Goal: Task Accomplishment & Management: Manage account settings

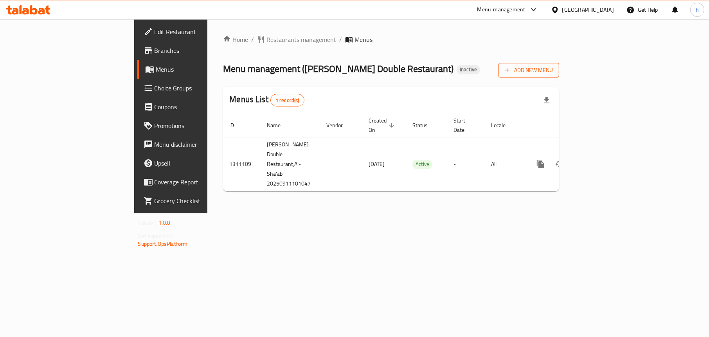
click at [553, 70] on span "Add New Menu" at bounding box center [529, 70] width 48 height 10
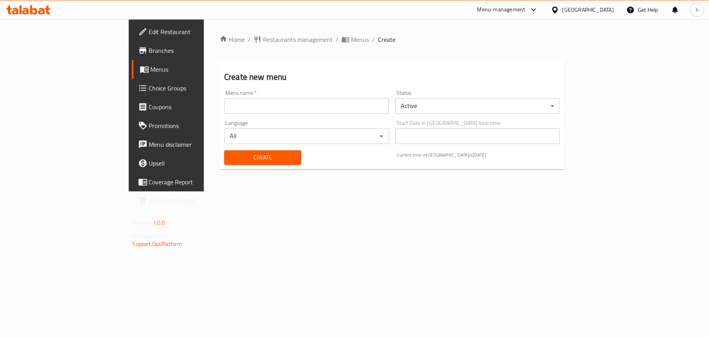
click at [227, 113] on input "text" at bounding box center [306, 106] width 165 height 16
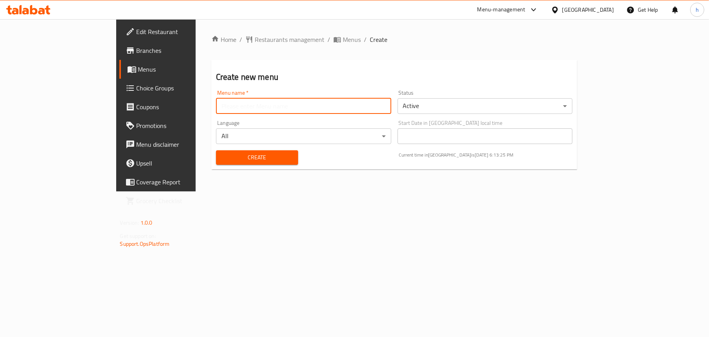
type input "Menu"
click at [222, 153] on span "Create" at bounding box center [257, 158] width 70 height 10
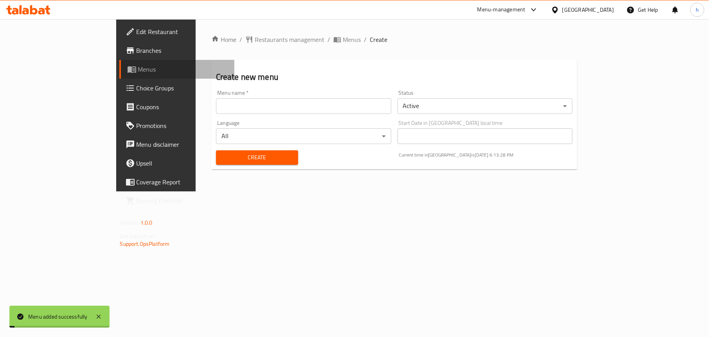
click at [138, 65] on span "Menus" at bounding box center [183, 69] width 90 height 9
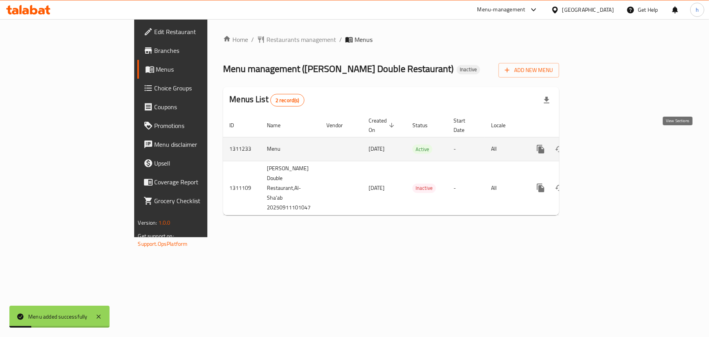
click at [602, 144] on icon "enhanced table" at bounding box center [596, 148] width 9 height 9
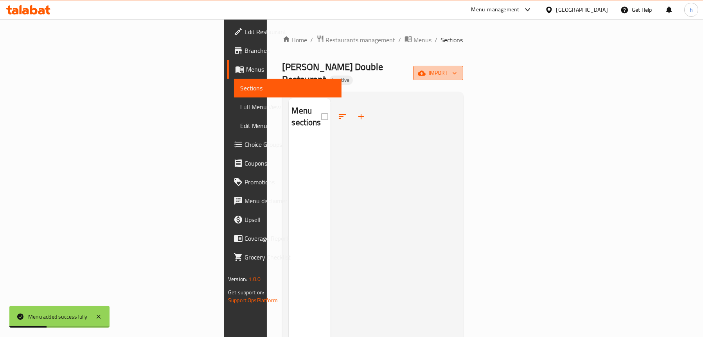
click at [426, 69] on icon "button" at bounding box center [422, 73] width 8 height 8
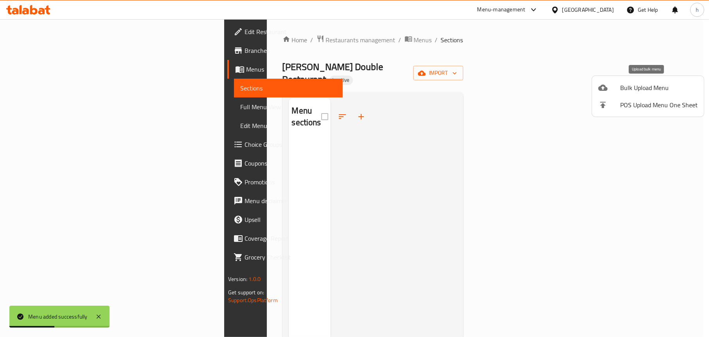
click at [606, 95] on li "Bulk Upload Menu" at bounding box center [648, 87] width 112 height 17
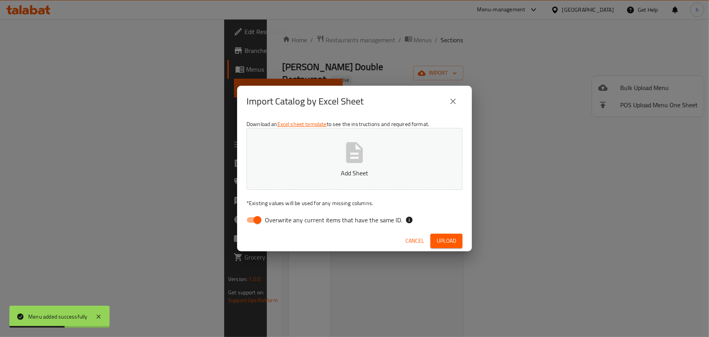
click at [246, 218] on input "Overwrite any current items that have the same ID." at bounding box center [257, 219] width 45 height 15
checkbox input "false"
click at [354, 154] on icon "button" at bounding box center [354, 152] width 25 height 25
click at [443, 236] on span "Upload" at bounding box center [447, 241] width 20 height 10
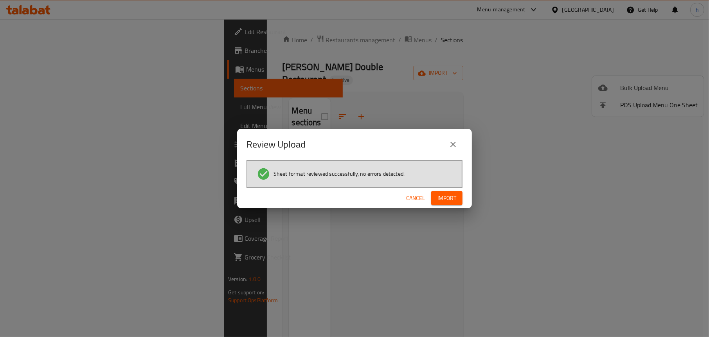
click at [443, 200] on span "Import" at bounding box center [446, 198] width 19 height 10
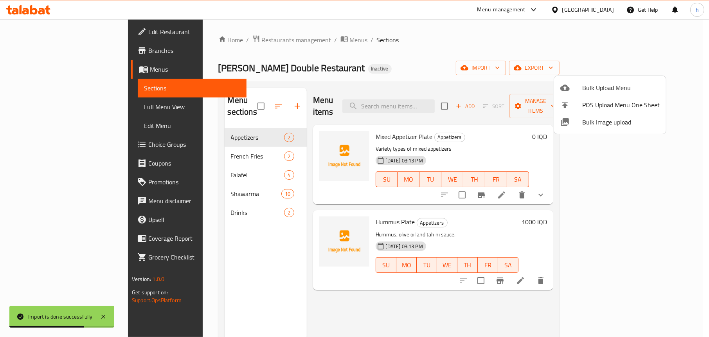
click at [227, 241] on div at bounding box center [354, 168] width 709 height 337
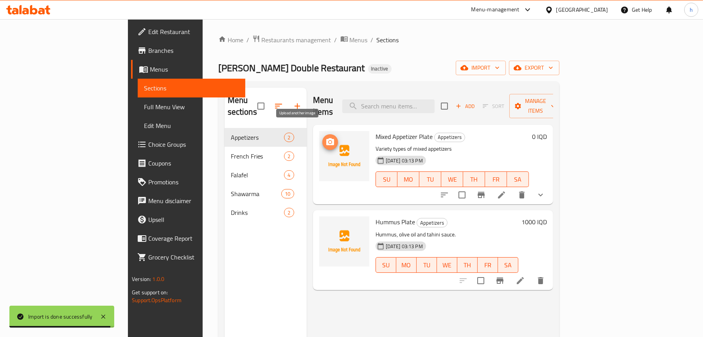
click at [326, 137] on icon "upload picture" at bounding box center [330, 141] width 9 height 9
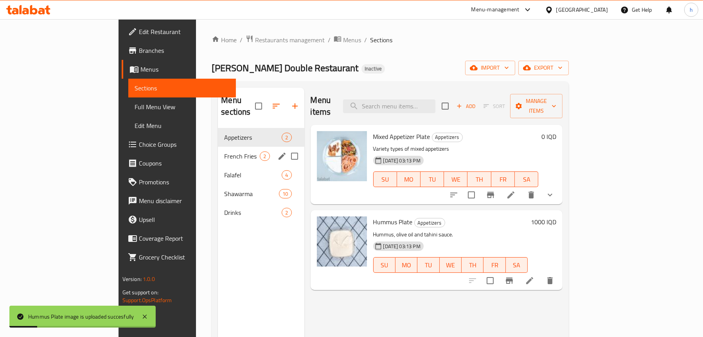
click at [218, 147] on div "French Fries 2" at bounding box center [261, 156] width 86 height 19
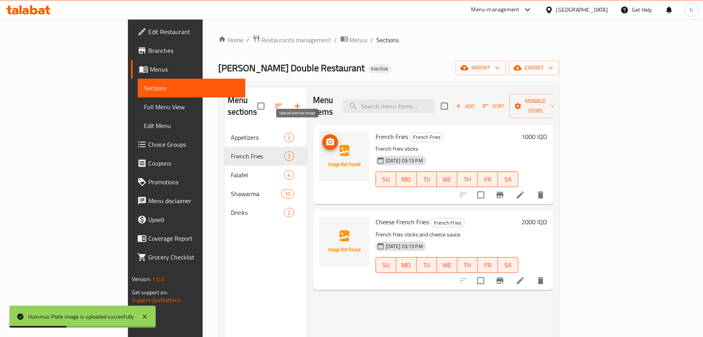
click at [322, 137] on span "upload picture" at bounding box center [330, 141] width 16 height 9
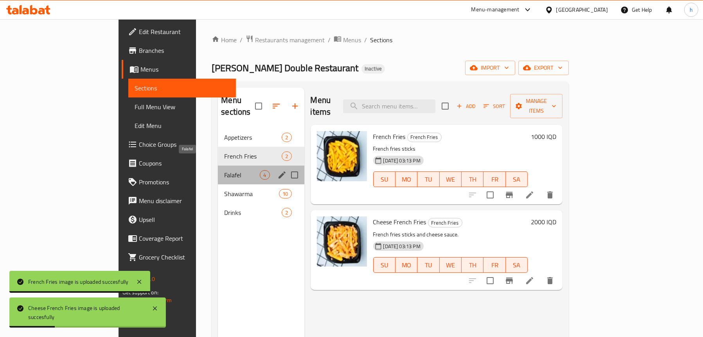
click at [224, 170] on span "Falafel" at bounding box center [242, 174] width 36 height 9
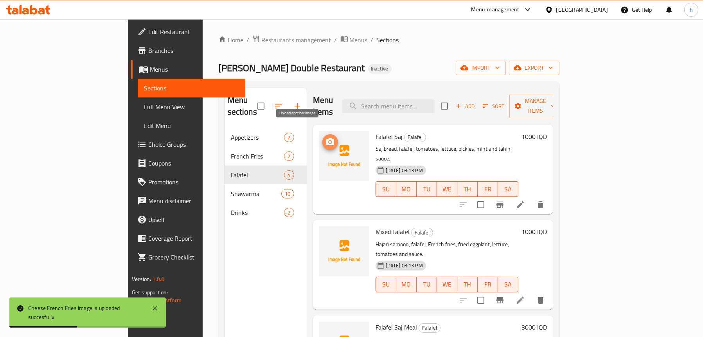
click at [322, 134] on button "upload picture" at bounding box center [330, 142] width 16 height 16
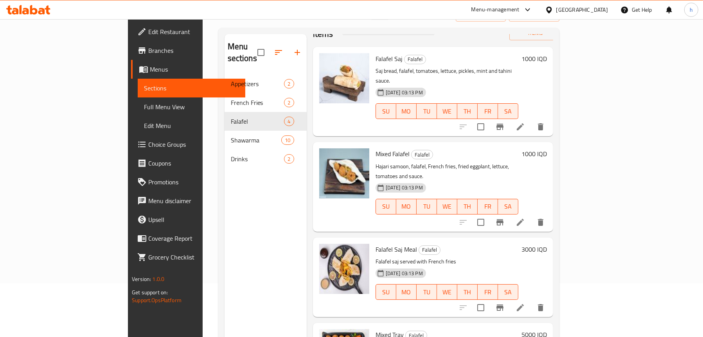
scroll to position [110, 0]
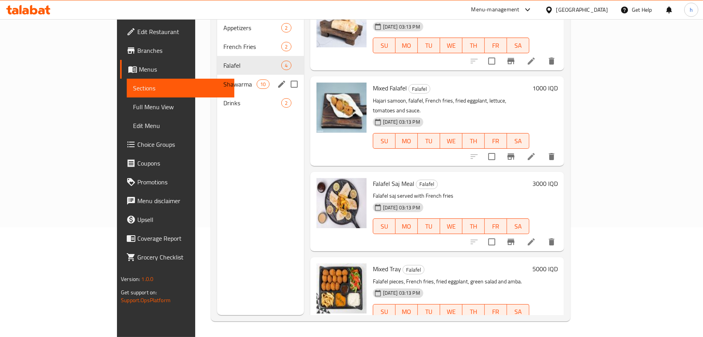
click at [217, 75] on div "Shawarma 10" at bounding box center [260, 84] width 87 height 19
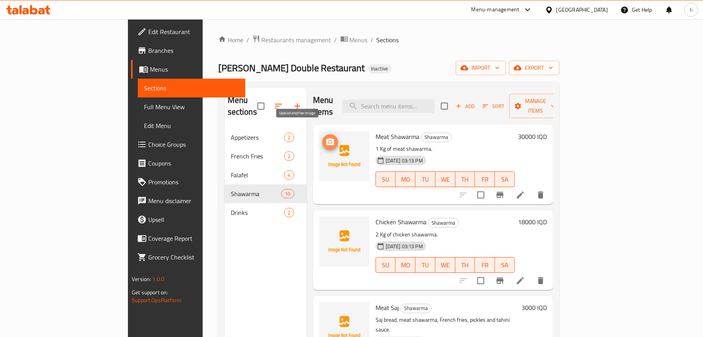
click at [322, 134] on button "upload picture" at bounding box center [330, 142] width 16 height 16
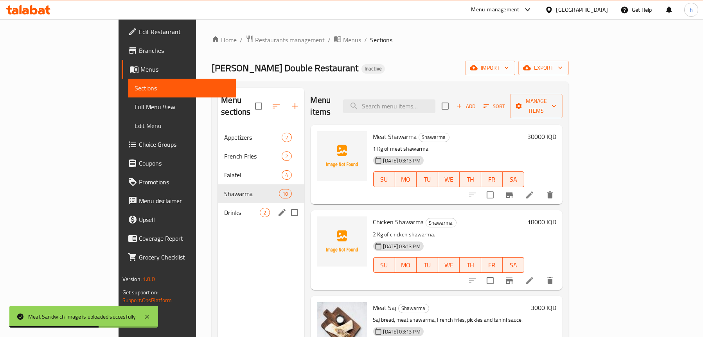
click at [224, 208] on span "Drinks" at bounding box center [242, 212] width 36 height 9
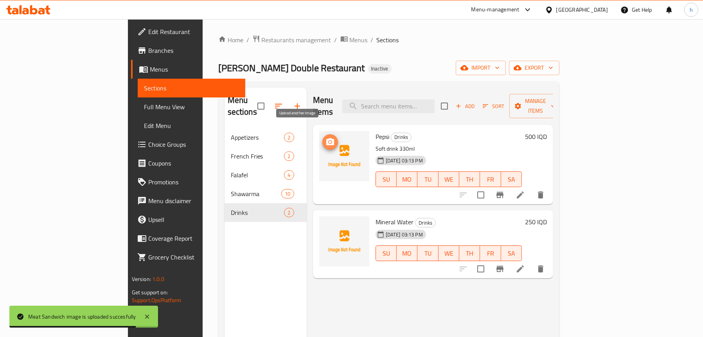
click at [322, 134] on button "upload picture" at bounding box center [330, 142] width 16 height 16
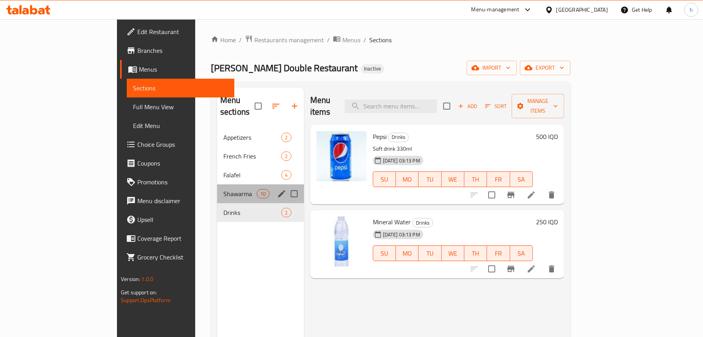
click at [217, 184] on div "Shawarma 10" at bounding box center [260, 193] width 87 height 19
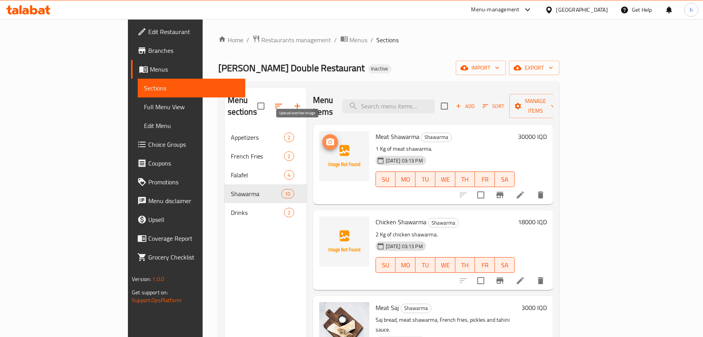
click at [326, 138] on icon "upload picture" at bounding box center [330, 141] width 8 height 7
click at [144, 110] on span "Full Menu View" at bounding box center [191, 106] width 95 height 9
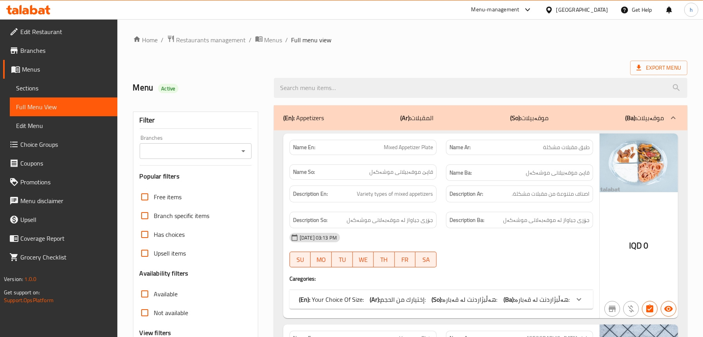
click at [245, 148] on icon "Open" at bounding box center [243, 150] width 9 height 9
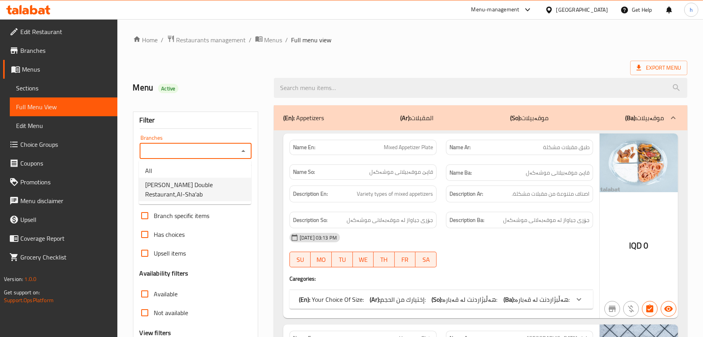
click at [167, 189] on span "Ali Haidar Double Restaurant,Al-Sha'ab" at bounding box center [195, 189] width 100 height 19
type input "Ali Haidar Double Restaurant,Al-Sha'ab"
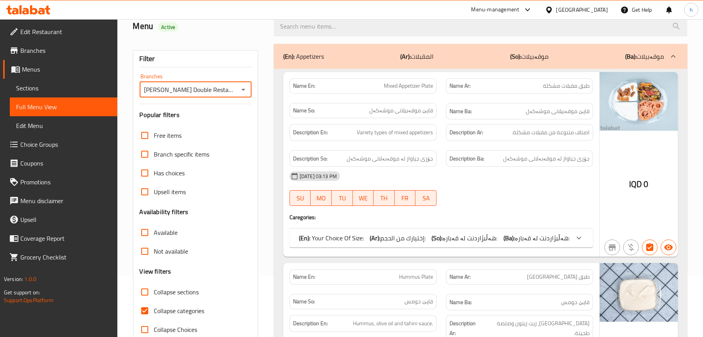
scroll to position [157, 0]
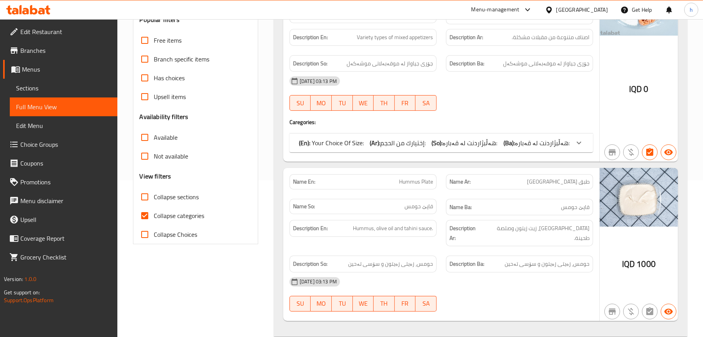
click at [418, 140] on span "إختيارك من الحجم:" at bounding box center [402, 143] width 45 height 12
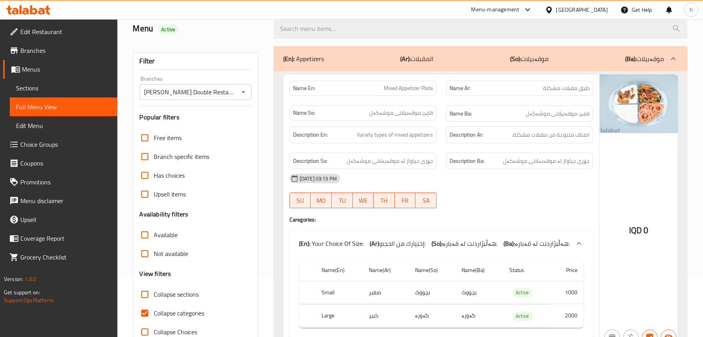
scroll to position [78, 0]
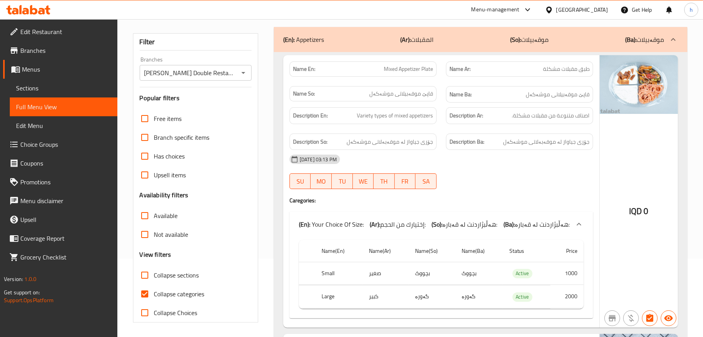
click at [534, 159] on div "[DATE] 03:13 PM" at bounding box center [441, 159] width 313 height 19
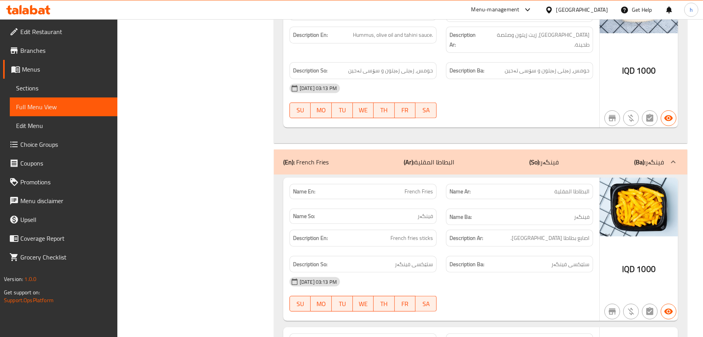
scroll to position [548, 0]
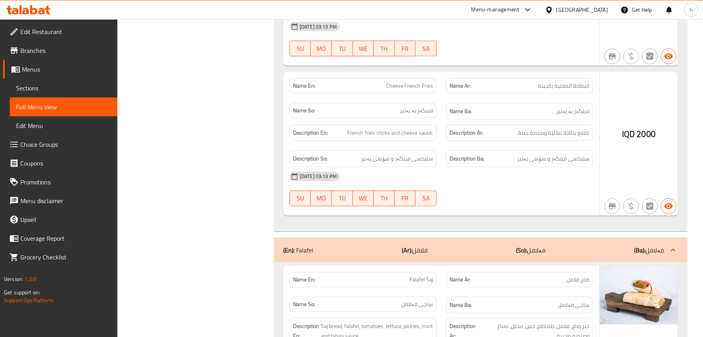
scroll to position [587, 0]
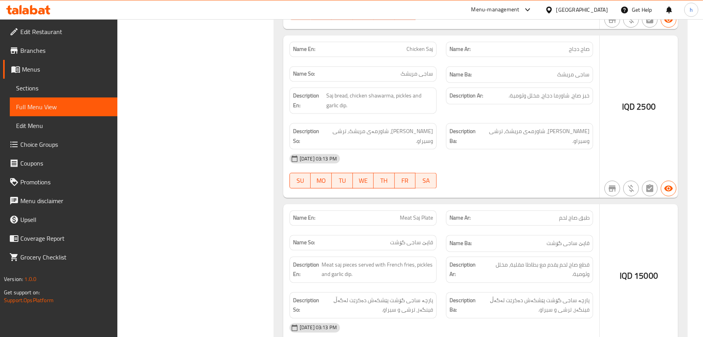
scroll to position [2035, 0]
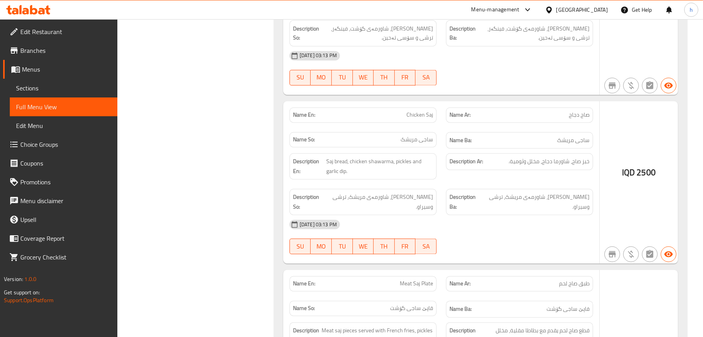
click at [48, 88] on span "Sections" at bounding box center [63, 87] width 95 height 9
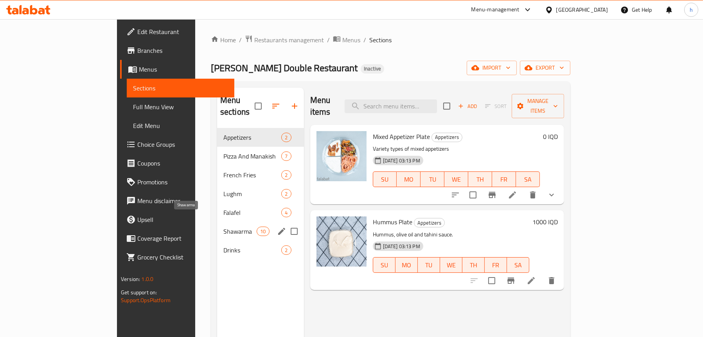
click at [223, 227] on span "Shawarma" at bounding box center [239, 231] width 33 height 9
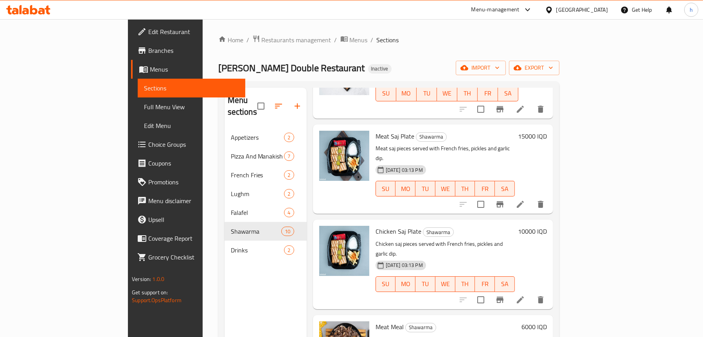
scroll to position [235, 0]
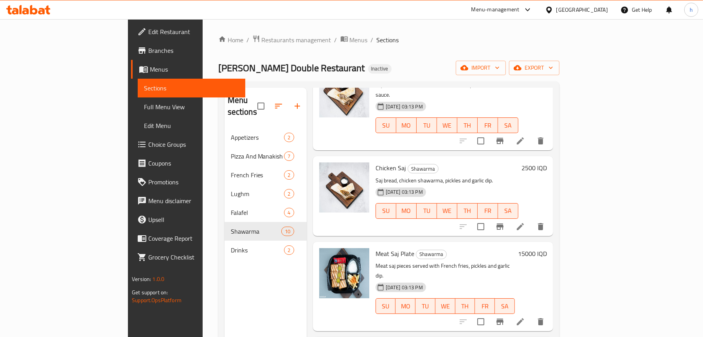
click at [531, 219] on li at bounding box center [520, 226] width 22 height 14
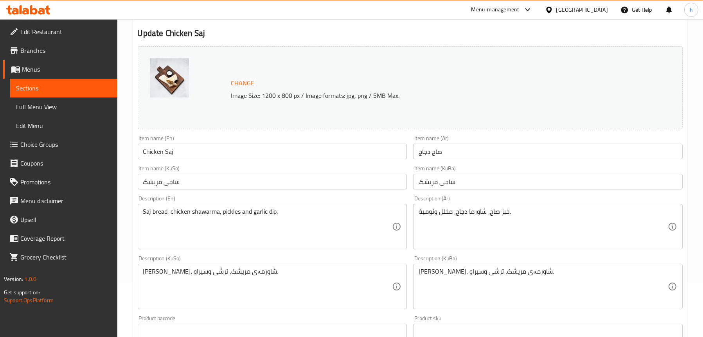
scroll to position [117, 0]
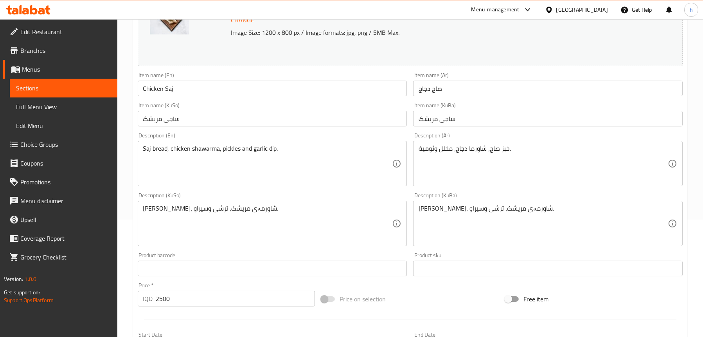
click at [158, 208] on div "نانی ساج، شاورمەی مریشک، ترشی وسیراو. Description (KuSo)" at bounding box center [273, 223] width 270 height 45
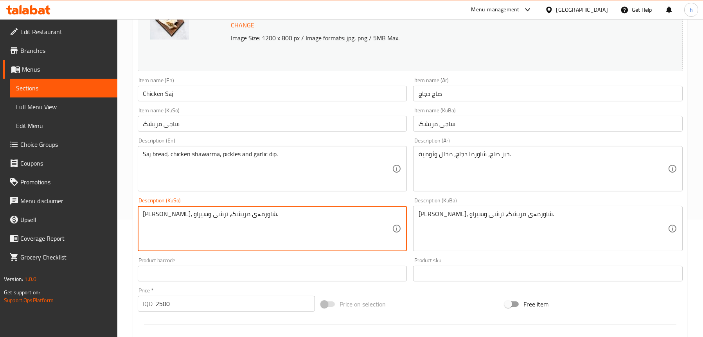
click at [158, 215] on textarea "[PERSON_NAME]، شاورمەی مریشک، ترشی وسیراو." at bounding box center [267, 228] width 249 height 37
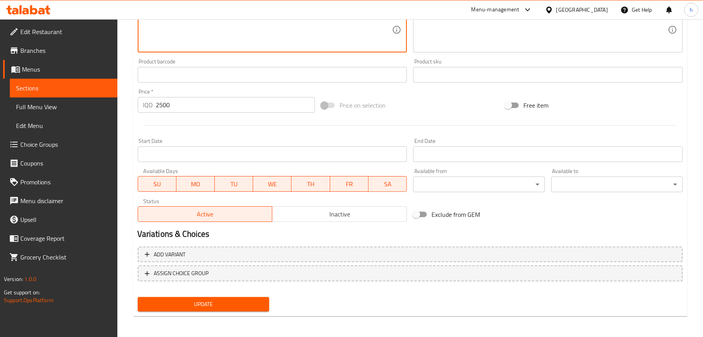
scroll to position [317, 0]
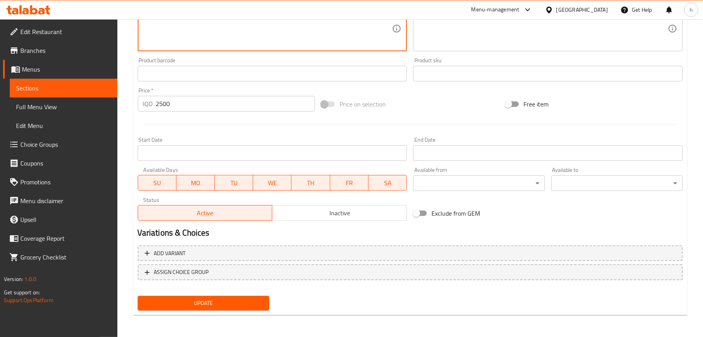
type textarea "[PERSON_NAME]، شاورمەی مریشک، ترشی و سیراو."
click at [209, 303] on span "Update" at bounding box center [203, 303] width 119 height 10
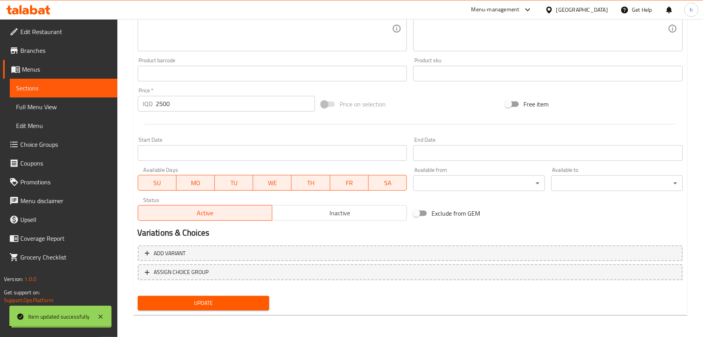
click at [59, 109] on span "Full Menu View" at bounding box center [63, 106] width 95 height 9
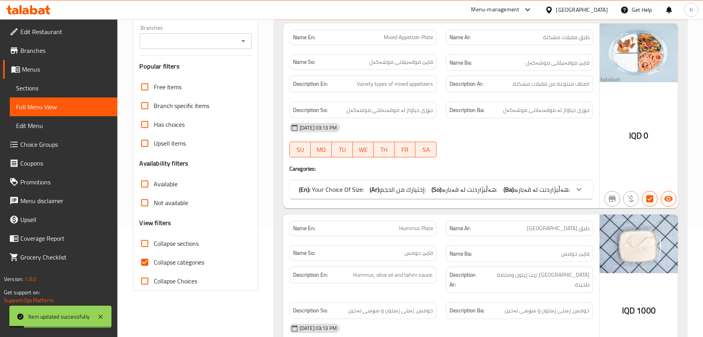
scroll to position [43, 0]
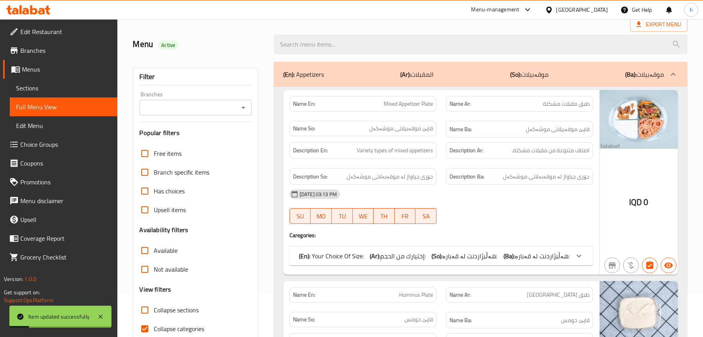
click at [243, 107] on icon "Open" at bounding box center [243, 108] width 4 height 2
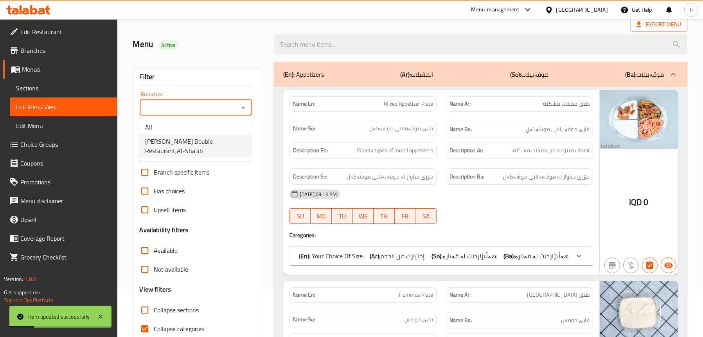
click at [175, 146] on span "Ali Haidar Double Restaurant,Al-Sha'ab" at bounding box center [195, 146] width 100 height 19
type input "Ali Haidar Double Restaurant,Al-Sha'ab"
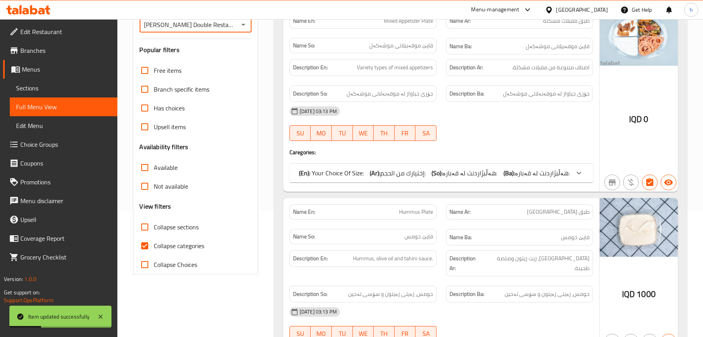
scroll to position [200, 0]
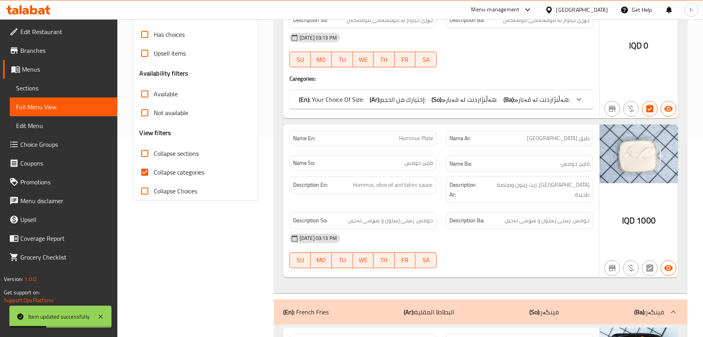
click at [175, 171] on span "Collapse categories" at bounding box center [179, 171] width 50 height 9
click at [154, 171] on input "Collapse categories" at bounding box center [144, 172] width 19 height 19
checkbox input "false"
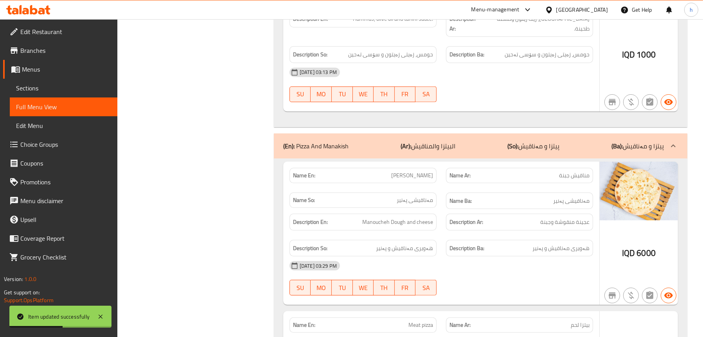
scroll to position [513, 0]
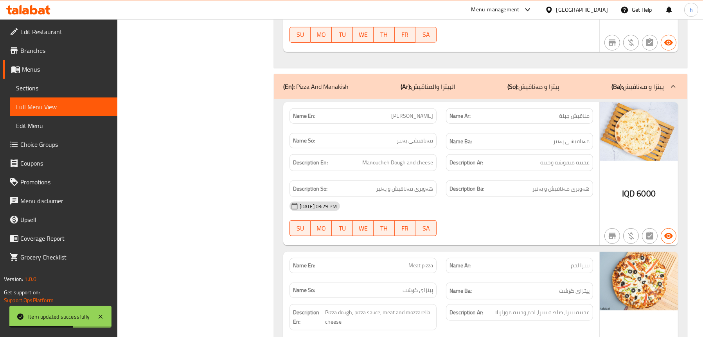
click at [417, 82] on p "(Ar): البيتزا والمناقيش" at bounding box center [428, 86] width 55 height 9
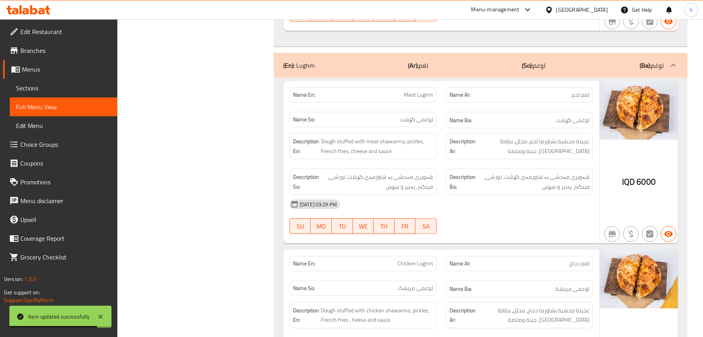
scroll to position [865, 0]
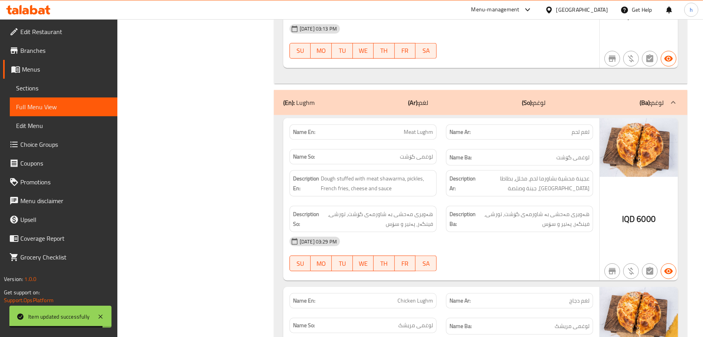
click at [395, 98] on div "(En): Lughm (Ar): لغم (So): لوغم (Ba): لوغم" at bounding box center [473, 102] width 381 height 9
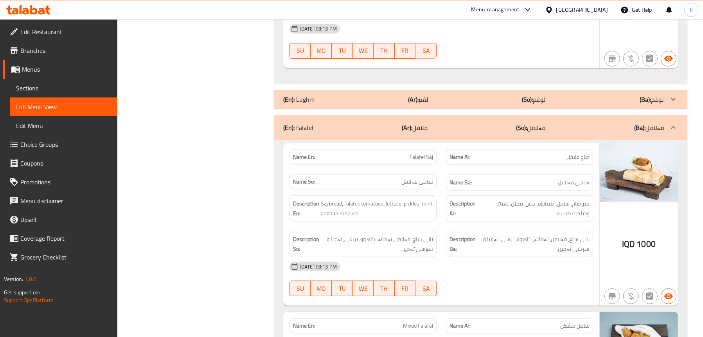
click at [394, 95] on div "(En): Lughm (Ar): لغم (So): لوغم (Ba): لوغم" at bounding box center [473, 99] width 381 height 9
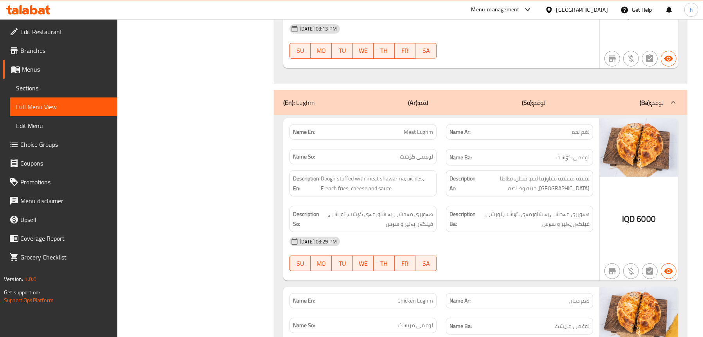
click at [394, 98] on div "(En): Lughm (Ar): لغم (So): لوغم (Ba): لوغم" at bounding box center [473, 102] width 381 height 9
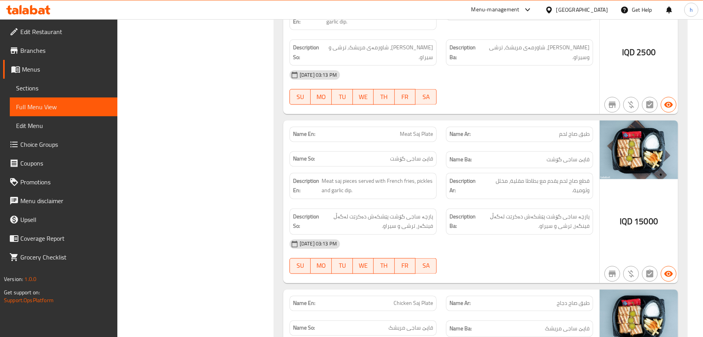
scroll to position [2352, 0]
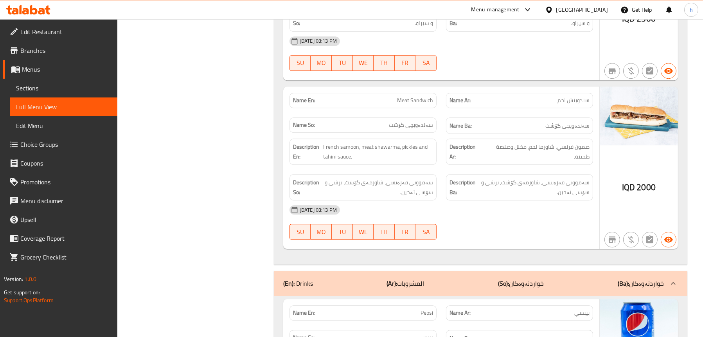
scroll to position [3052, 0]
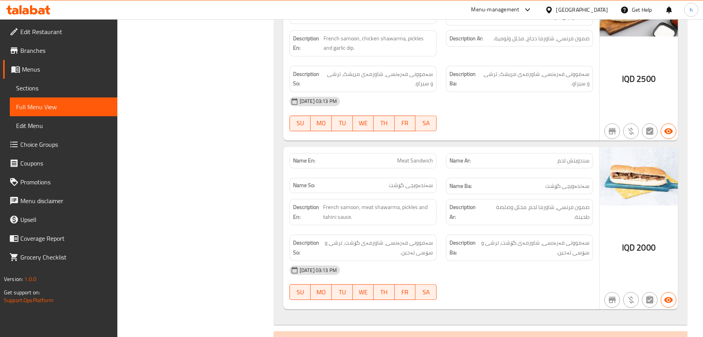
click at [38, 90] on span "Sections" at bounding box center [63, 87] width 95 height 9
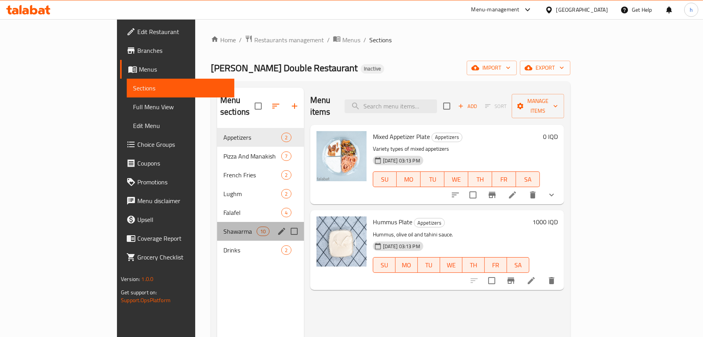
click at [217, 226] on div "Shawarma 10" at bounding box center [260, 231] width 87 height 19
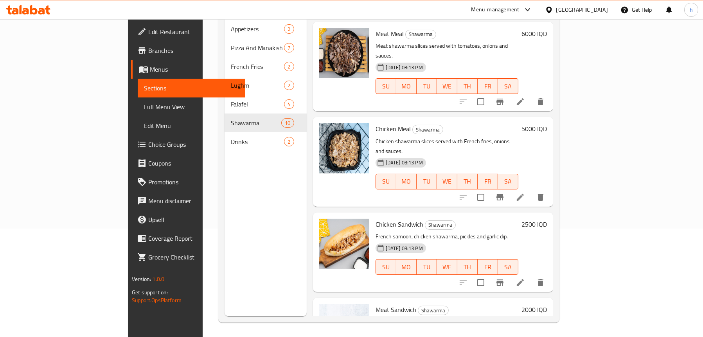
scroll to position [110, 0]
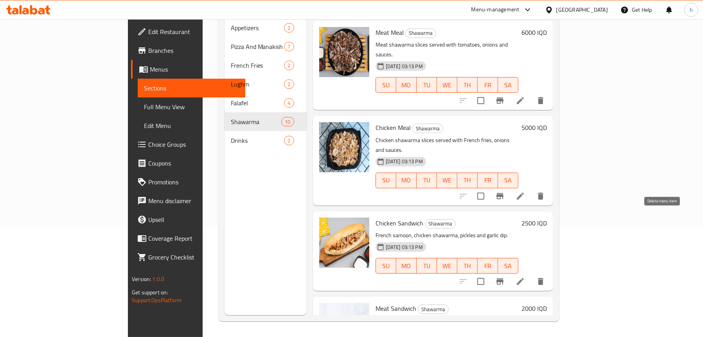
click at [543, 278] on icon "delete" at bounding box center [540, 281] width 5 height 7
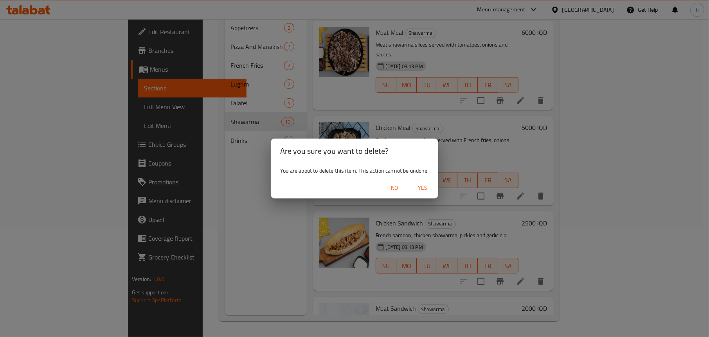
click at [423, 191] on span "Yes" at bounding box center [422, 188] width 19 height 10
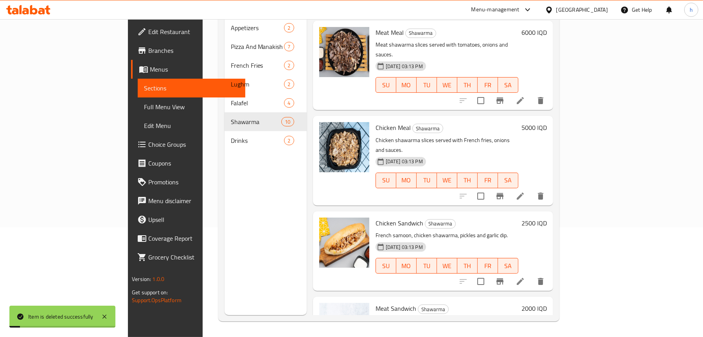
scroll to position [451, 0]
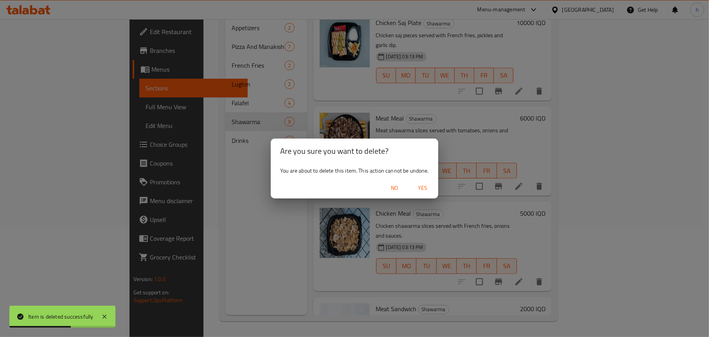
click at [420, 185] on span "Yes" at bounding box center [422, 188] width 19 height 10
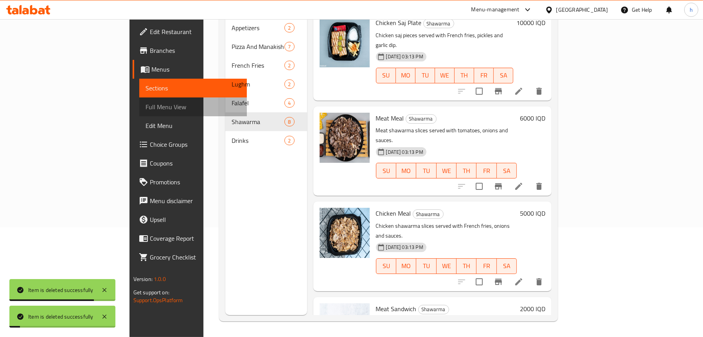
click at [146, 109] on span "Full Menu View" at bounding box center [193, 106] width 95 height 9
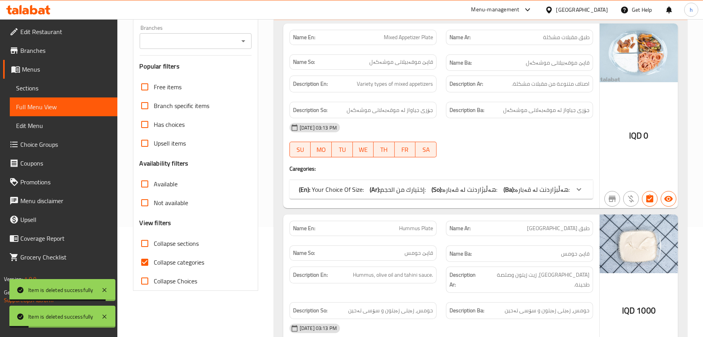
click at [246, 42] on icon "Open" at bounding box center [243, 40] width 9 height 9
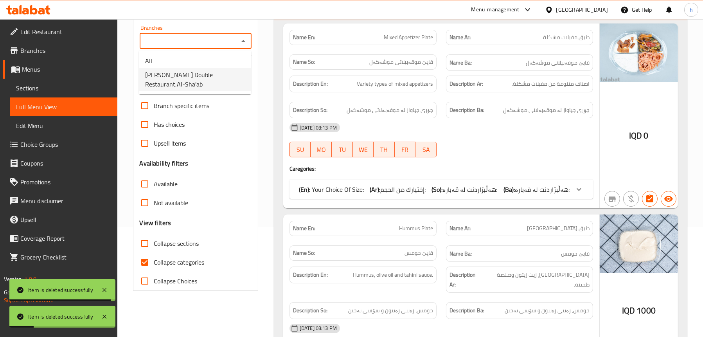
click at [202, 85] on span "Ali Haidar Double Restaurant,Al-Sha'ab" at bounding box center [195, 79] width 100 height 19
type input "Ali Haidar Double Restaurant,Al-Sha'ab"
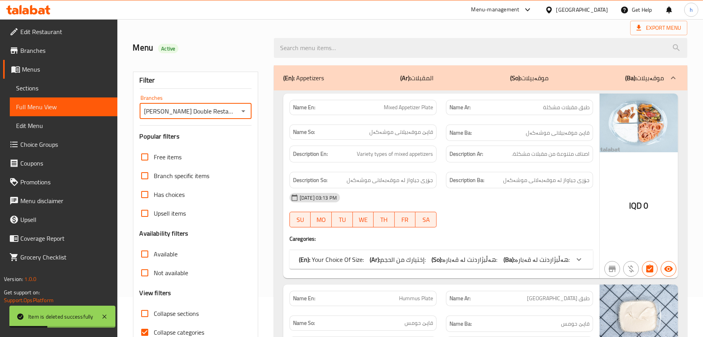
scroll to position [117, 0]
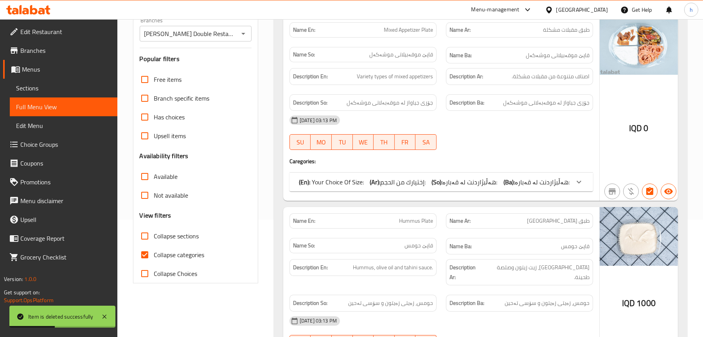
click at [167, 255] on span "Collapse categories" at bounding box center [179, 254] width 50 height 9
click at [154, 255] on input "Collapse categories" at bounding box center [144, 254] width 19 height 19
checkbox input "false"
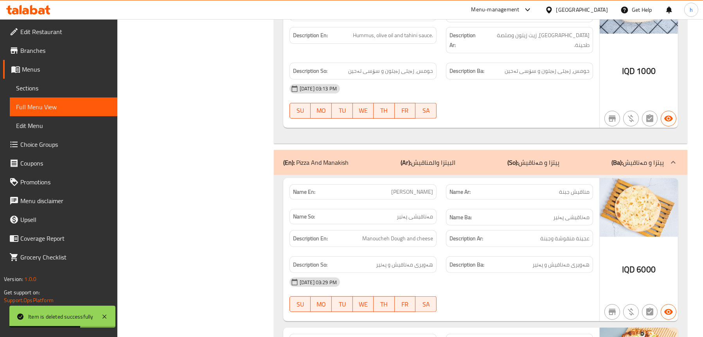
scroll to position [509, 0]
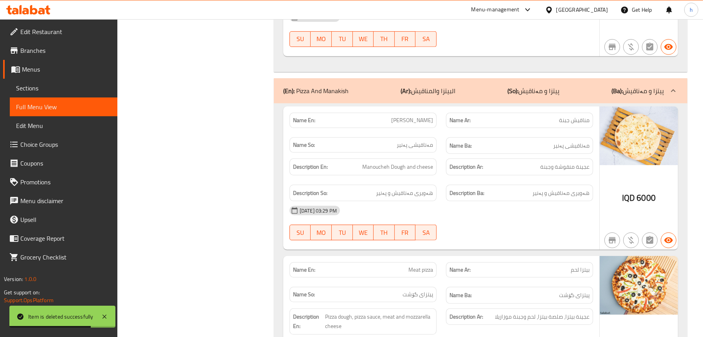
click at [404, 85] on b "(Ar):" at bounding box center [406, 91] width 11 height 12
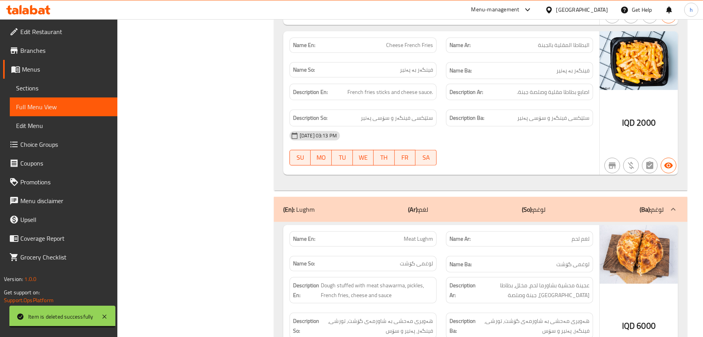
scroll to position [861, 0]
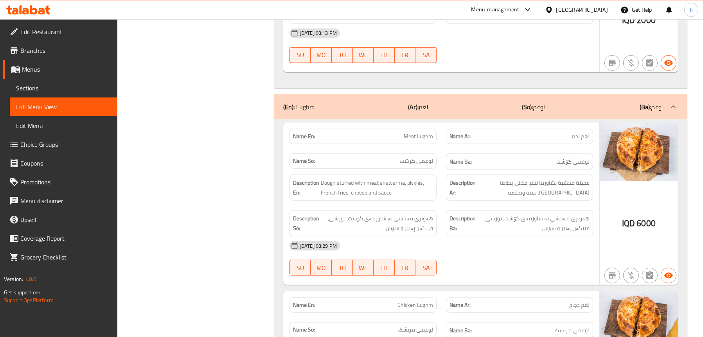
click at [361, 94] on div "(En): Lughm (Ar): لغم (So): لوغم (Ba): لوغم" at bounding box center [481, 106] width 414 height 25
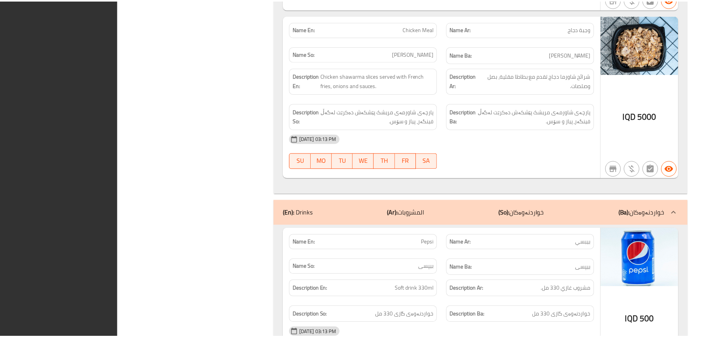
scroll to position [3028, 0]
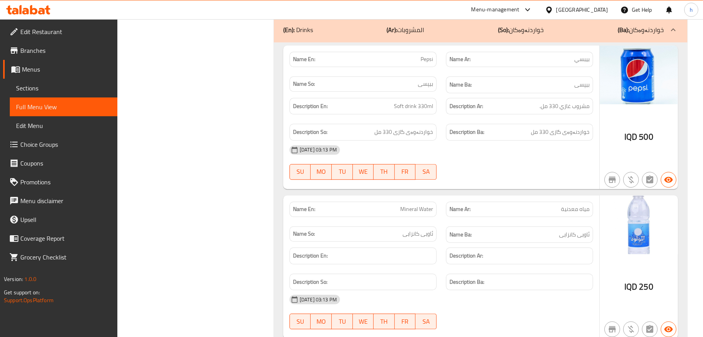
click at [59, 36] on span "Edit Restaurant" at bounding box center [65, 31] width 91 height 9
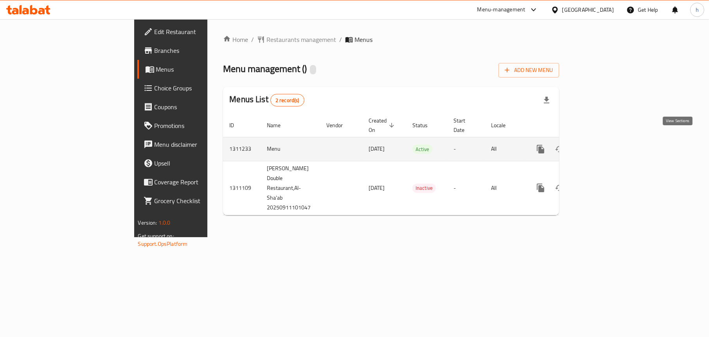
click at [602, 144] on icon "enhanced table" at bounding box center [596, 148] width 9 height 9
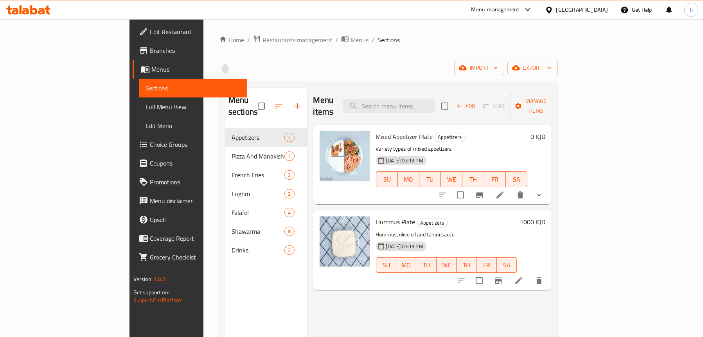
click at [146, 103] on span "Full Menu View" at bounding box center [193, 106] width 95 height 9
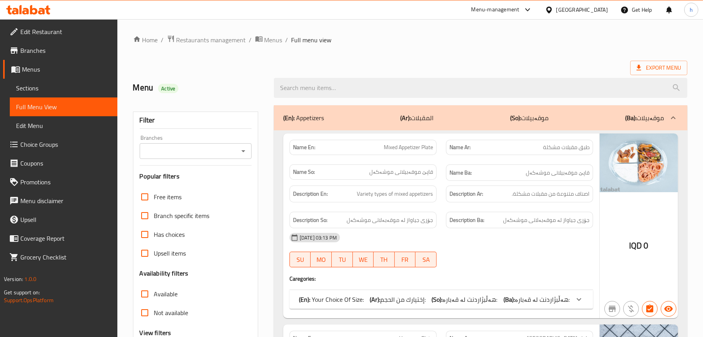
click at [246, 154] on icon "Open" at bounding box center [243, 150] width 9 height 9
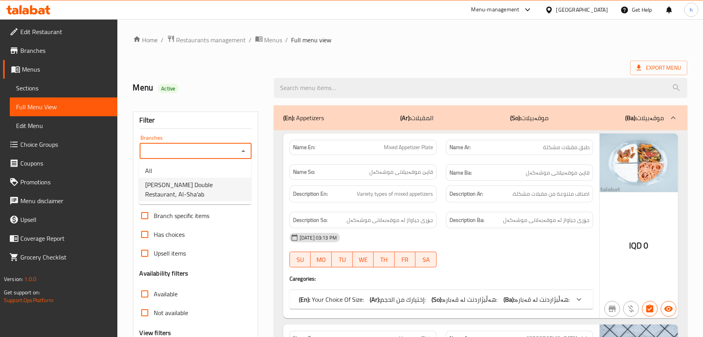
click at [205, 182] on span "[PERSON_NAME] Double Restaurant, Al-Sha'ab" at bounding box center [195, 189] width 100 height 19
type input "[PERSON_NAME] Double Restaurant, Al-Sha'ab"
click at [41, 86] on span "Sections" at bounding box center [63, 87] width 95 height 9
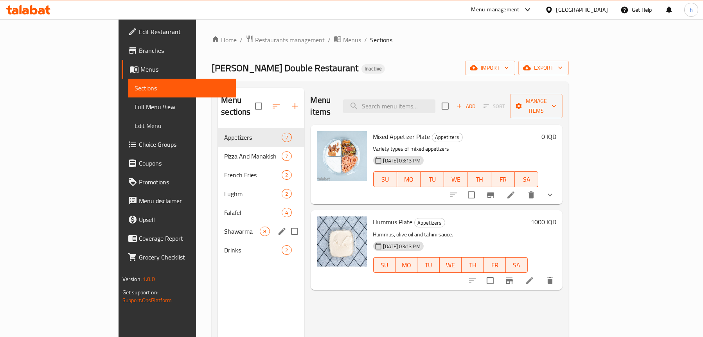
click at [224, 227] on span "Shawarma" at bounding box center [242, 231] width 36 height 9
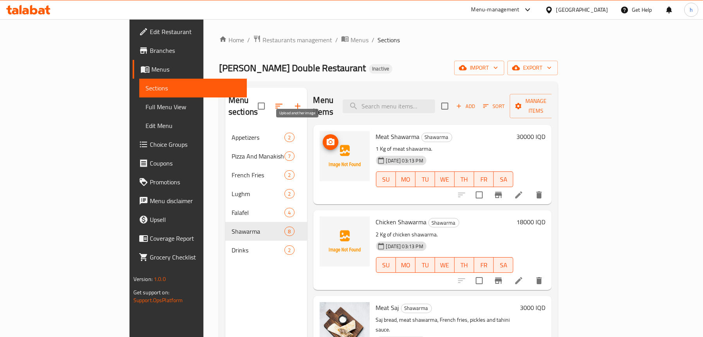
click at [326, 137] on icon "upload picture" at bounding box center [330, 141] width 9 height 9
click at [150, 29] on span "Edit Restaurant" at bounding box center [195, 31] width 91 height 9
